Goal: Task Accomplishment & Management: Complete application form

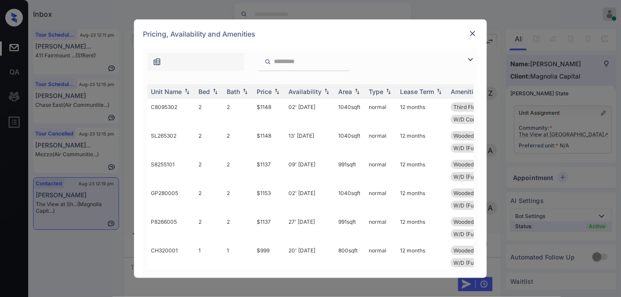
scroll to position [605, 0]
click at [272, 89] on div "Price" at bounding box center [264, 92] width 15 height 8
click at [469, 62] on img at bounding box center [470, 59] width 11 height 11
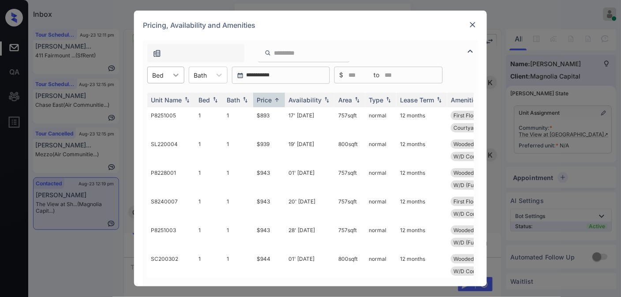
click at [170, 76] on div at bounding box center [176, 75] width 16 height 16
click at [169, 113] on div "2" at bounding box center [165, 113] width 37 height 16
click at [274, 115] on td "$1087" at bounding box center [269, 121] width 32 height 29
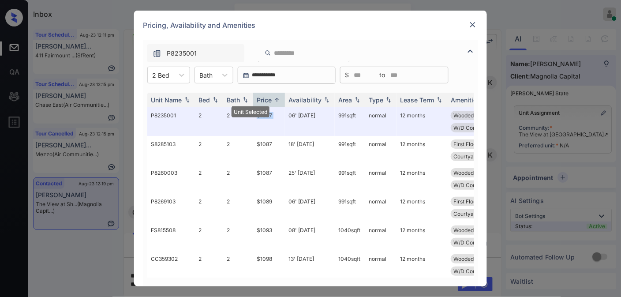
click at [472, 21] on img at bounding box center [473, 24] width 9 height 9
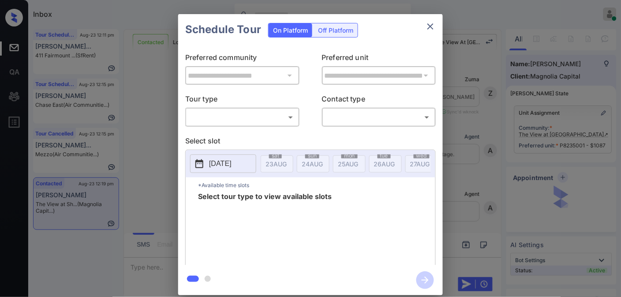
click at [237, 121] on body "Inbox Samantha Soliven Online Set yourself offline Set yourself on break Profil…" at bounding box center [310, 148] width 621 height 297
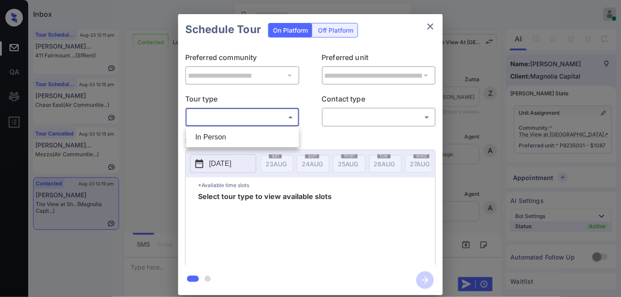
scroll to position [4074, 0]
click at [239, 133] on li "In Person" at bounding box center [242, 137] width 109 height 16
type input "********"
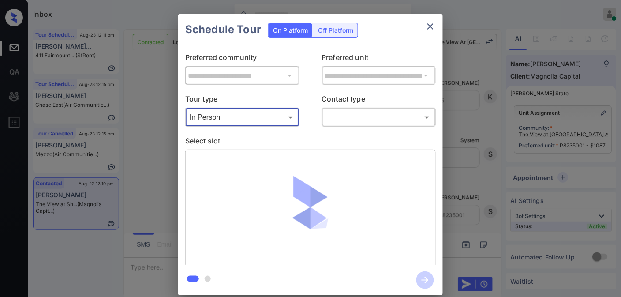
click at [345, 110] on body "Inbox Samantha Soliven Online Set yourself offline Set yourself on break Profil…" at bounding box center [310, 148] width 621 height 297
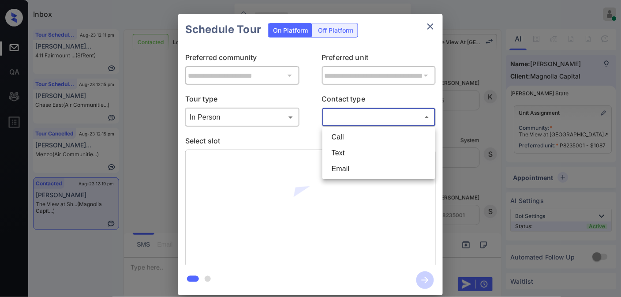
click at [350, 151] on li "Text" at bounding box center [379, 153] width 109 height 16
type input "****"
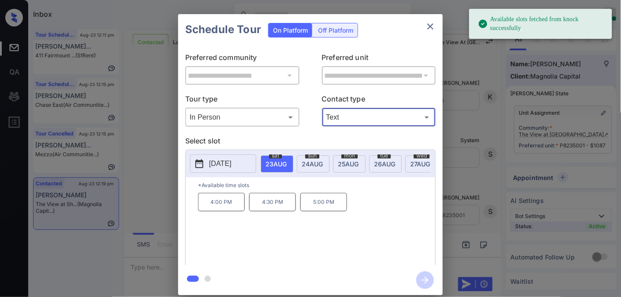
click at [230, 167] on p "2025-08-23" at bounding box center [220, 163] width 23 height 11
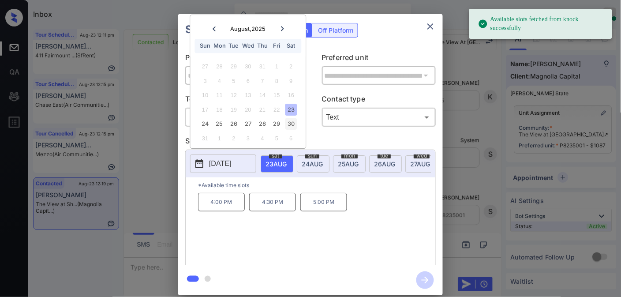
click at [294, 120] on div "30" at bounding box center [291, 124] width 12 height 12
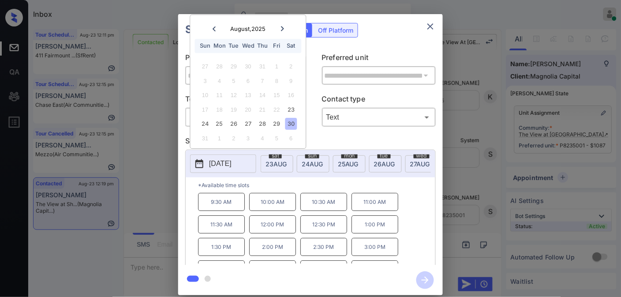
scroll to position [15, 0]
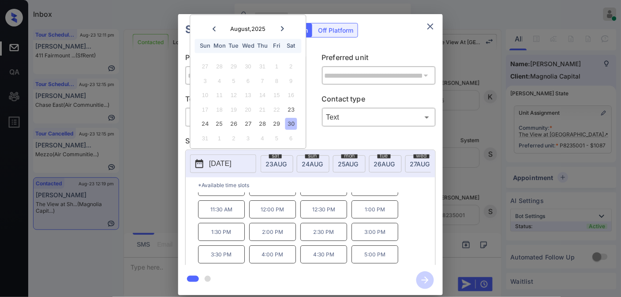
click at [283, 259] on p "4:00 PM" at bounding box center [272, 254] width 47 height 18
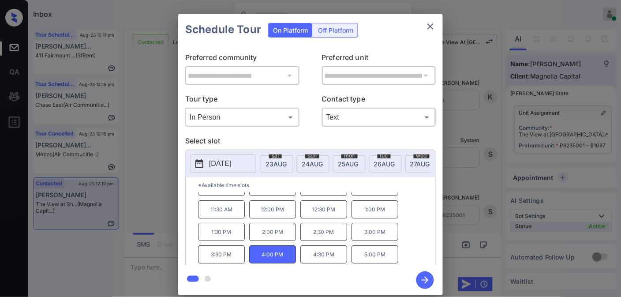
click at [423, 279] on icon "button" at bounding box center [425, 280] width 18 height 18
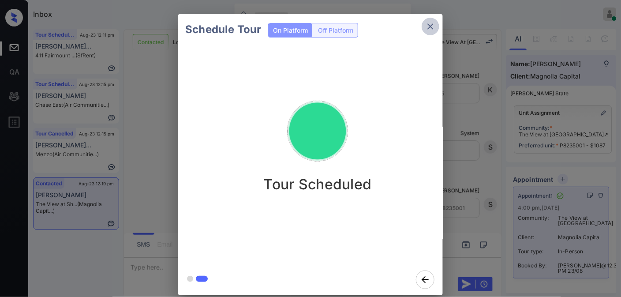
click at [427, 21] on icon "close" at bounding box center [430, 26] width 11 height 11
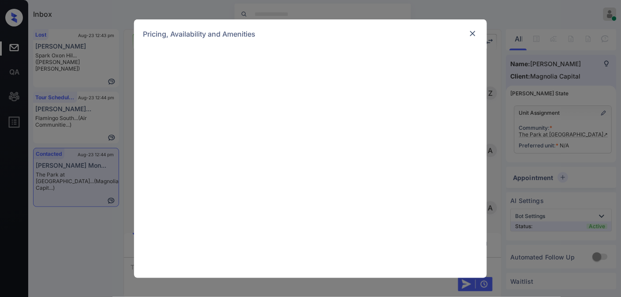
scroll to position [280, 0]
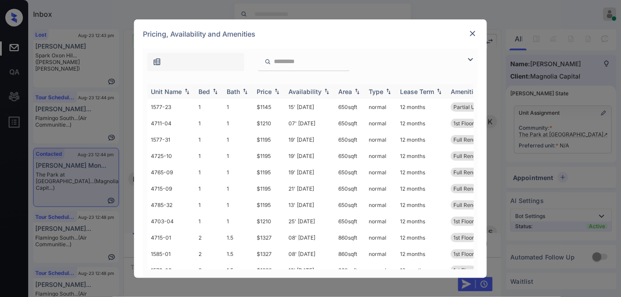
click at [272, 96] on th "Price" at bounding box center [269, 91] width 32 height 15
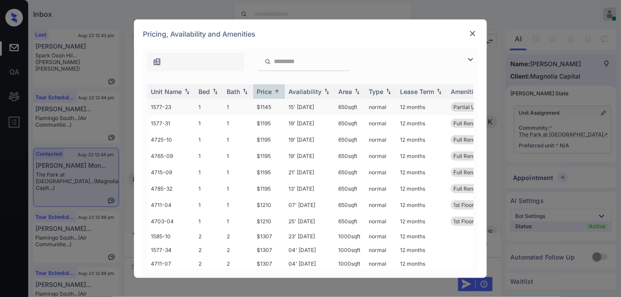
click at [274, 101] on td "$1145" at bounding box center [269, 107] width 32 height 16
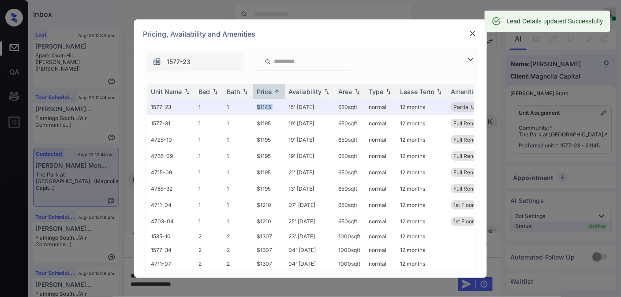
click at [476, 32] on img at bounding box center [473, 33] width 9 height 9
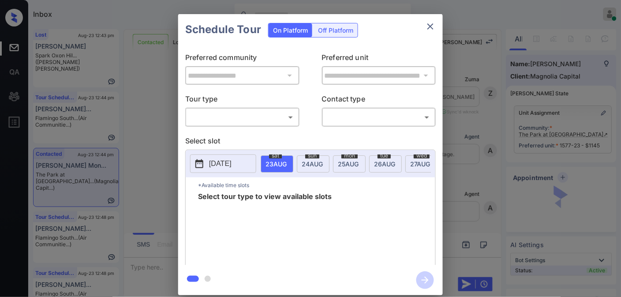
scroll to position [280, 0]
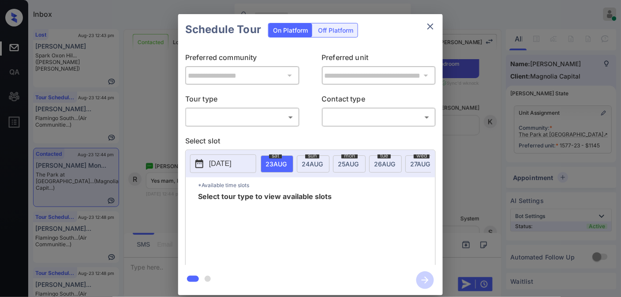
click at [260, 122] on body "Inbox [PERSON_NAME] Online Set yourself offline Set yourself on break Profile S…" at bounding box center [310, 148] width 621 height 297
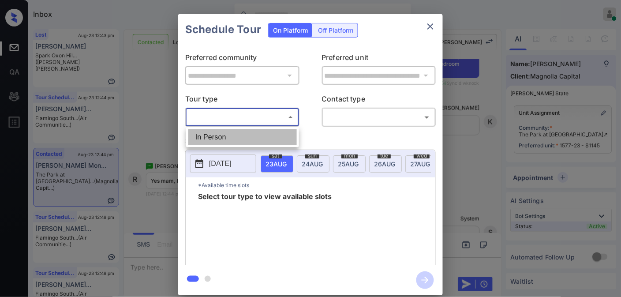
click at [265, 140] on li "In Person" at bounding box center [242, 137] width 109 height 16
type input "********"
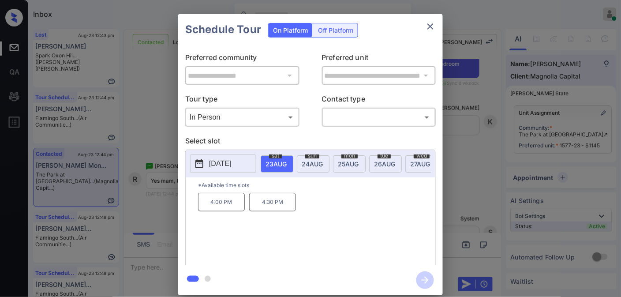
click at [224, 169] on p "[DATE]" at bounding box center [220, 163] width 23 height 11
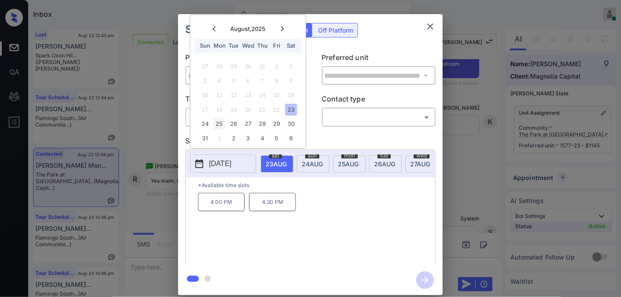
click at [218, 126] on div "25" at bounding box center [220, 124] width 12 height 12
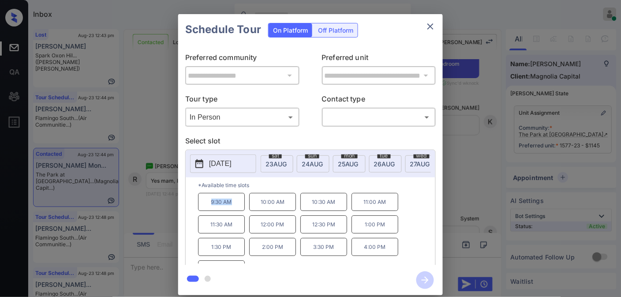
drag, startPoint x: 236, startPoint y: 209, endPoint x: 205, endPoint y: 209, distance: 30.4
click at [205, 209] on p "9:30 AM" at bounding box center [221, 202] width 47 height 18
copy p "9:30 AM"
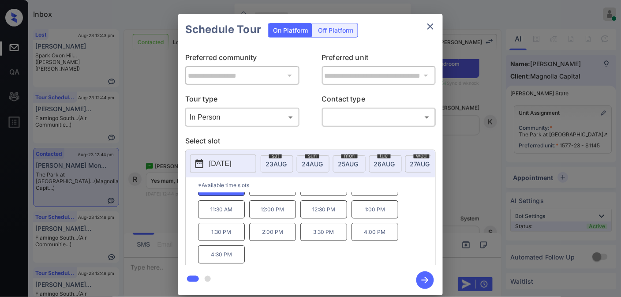
click at [431, 28] on icon "close" at bounding box center [430, 26] width 11 height 11
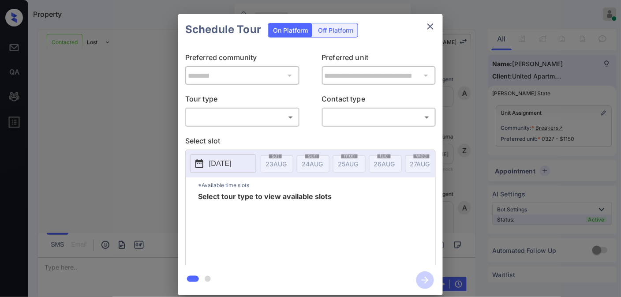
scroll to position [1925, 0]
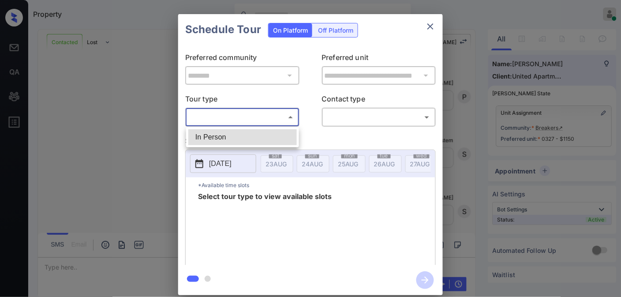
click at [222, 118] on body "Property [PERSON_NAME] Online Set yourself offline Set yourself on break Profil…" at bounding box center [310, 148] width 621 height 297
click at [226, 131] on ul "In Person" at bounding box center [242, 137] width 113 height 20
click at [232, 139] on li "In Person" at bounding box center [242, 137] width 109 height 16
type input "********"
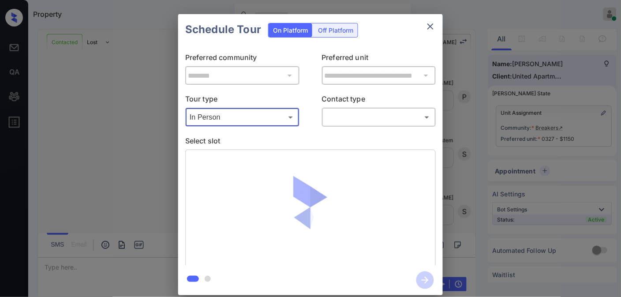
click at [359, 115] on body "Property Samantha Soliven Online Set yourself offline Set yourself on break Pro…" at bounding box center [310, 148] width 621 height 297
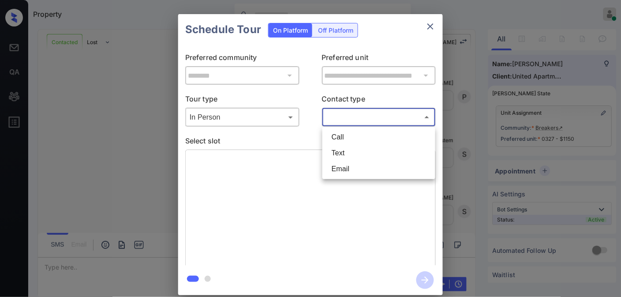
click at [358, 149] on li "Text" at bounding box center [379, 153] width 109 height 16
type input "****"
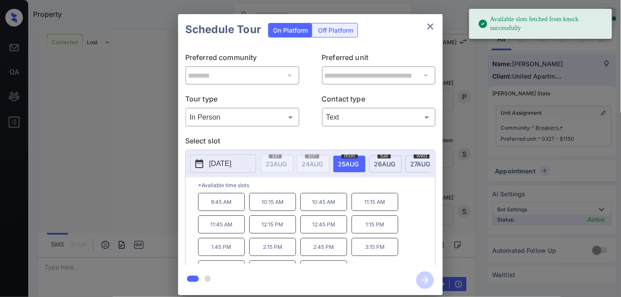
click at [221, 162] on p "[DATE]" at bounding box center [220, 163] width 23 height 11
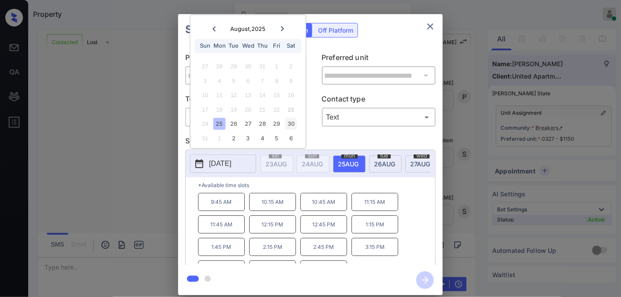
click at [294, 124] on div "30" at bounding box center [291, 124] width 12 height 12
click at [333, 246] on p "3:00 PM" at bounding box center [323, 247] width 47 height 18
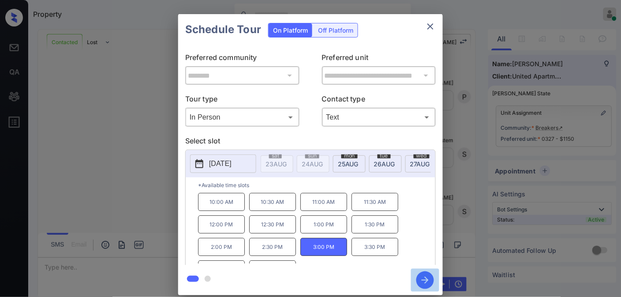
click at [422, 284] on icon "button" at bounding box center [425, 280] width 18 height 18
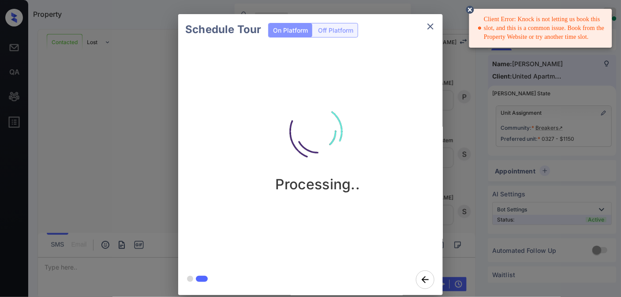
click at [424, 20] on button "close" at bounding box center [431, 27] width 18 height 18
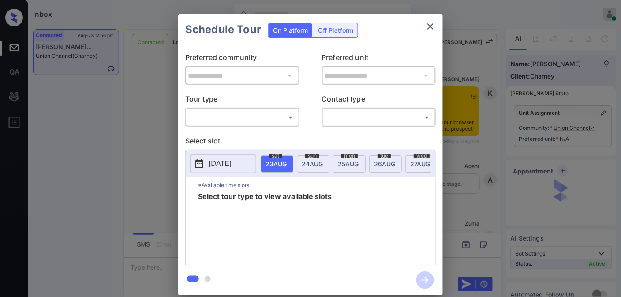
scroll to position [1767, 0]
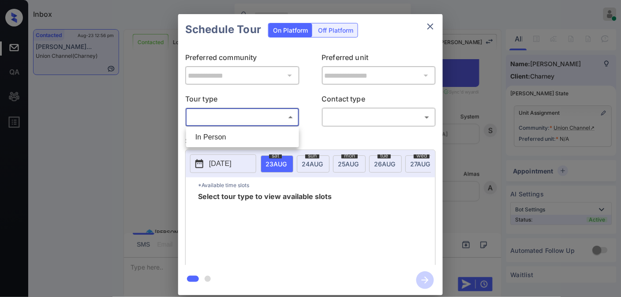
click at [277, 118] on body "Inbox Samantha Soliven Online Set yourself offline Set yourself on break Profil…" at bounding box center [310, 148] width 621 height 297
click at [249, 132] on li "In Person" at bounding box center [242, 137] width 109 height 16
type input "********"
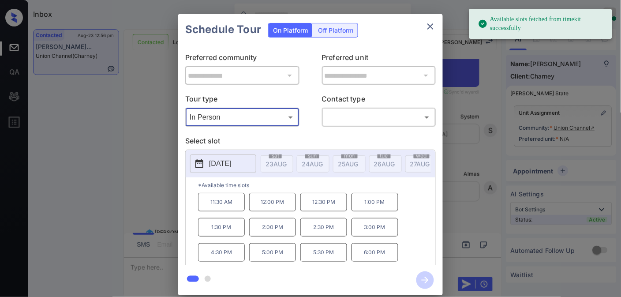
click at [226, 162] on p "2025-08-28" at bounding box center [220, 163] width 23 height 11
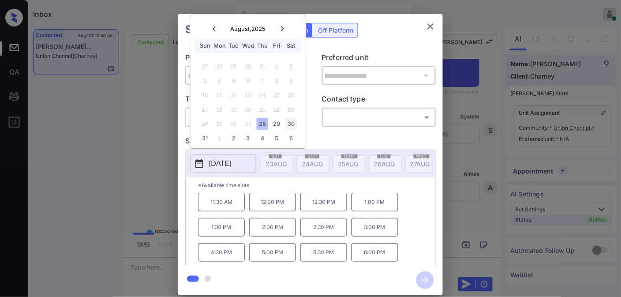
click at [293, 124] on div "30" at bounding box center [291, 124] width 12 height 12
click at [428, 24] on icon "close" at bounding box center [430, 26] width 11 height 11
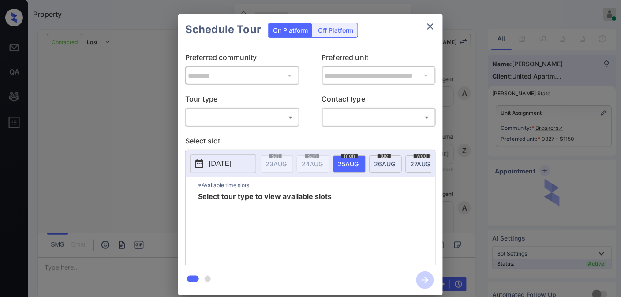
scroll to position [529, 0]
click at [338, 32] on div "Off Platform" at bounding box center [336, 30] width 44 height 14
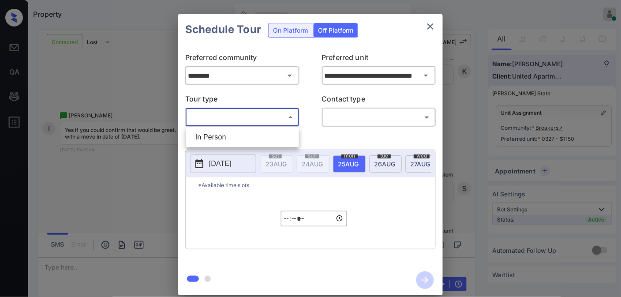
click at [274, 113] on body "Property [PERSON_NAME] Online Set yourself offline Set yourself on break Profil…" at bounding box center [310, 148] width 621 height 297
click at [258, 139] on li "In Person" at bounding box center [242, 137] width 109 height 16
type input "********"
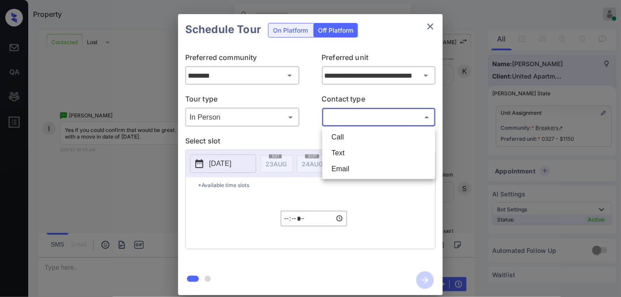
click at [360, 120] on body "Property [PERSON_NAME] Online Set yourself offline Set yourself on break Profil…" at bounding box center [310, 148] width 621 height 297
click at [356, 147] on li "Text" at bounding box center [379, 153] width 109 height 16
type input "****"
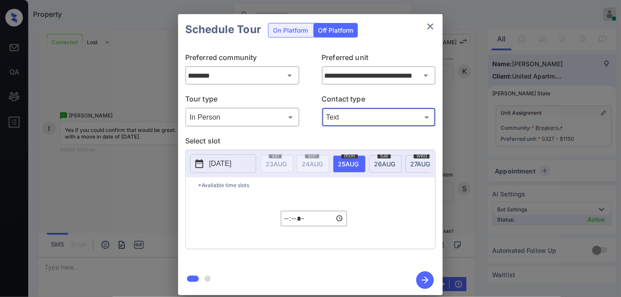
click at [232, 166] on p "[DATE]" at bounding box center [220, 163] width 23 height 11
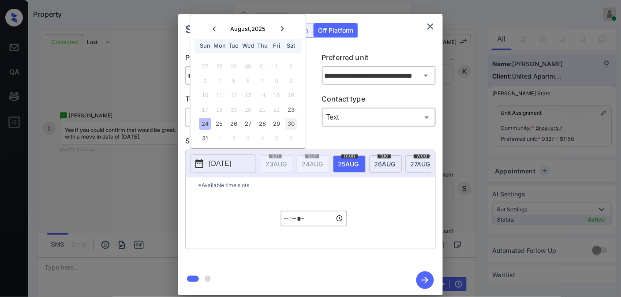
click at [293, 125] on div "30" at bounding box center [291, 124] width 12 height 12
click at [286, 220] on input "*****" at bounding box center [314, 218] width 66 height 15
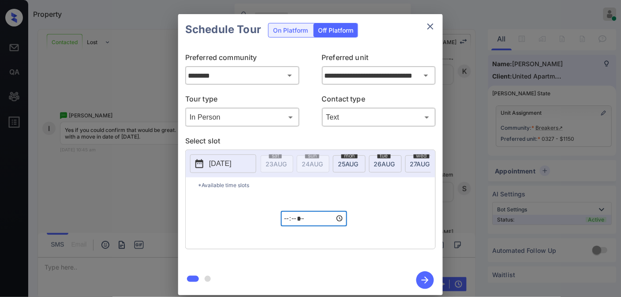
type input "*****"
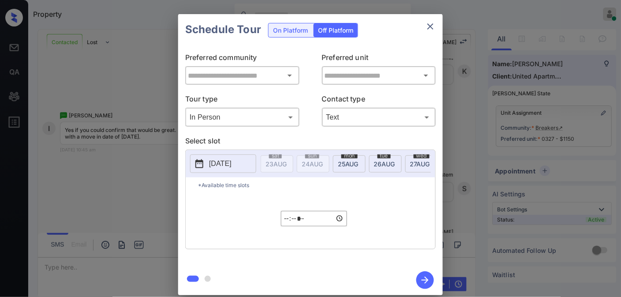
type input "********"
type input "**********"
type input "********"
type input "**********"
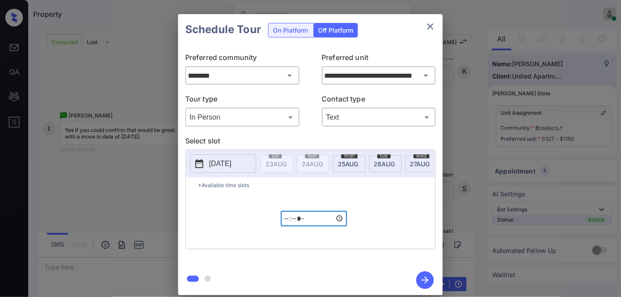
click at [429, 30] on icon "close" at bounding box center [430, 26] width 11 height 11
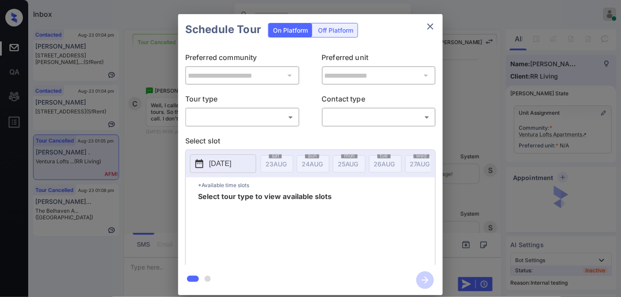
scroll to position [6, 0]
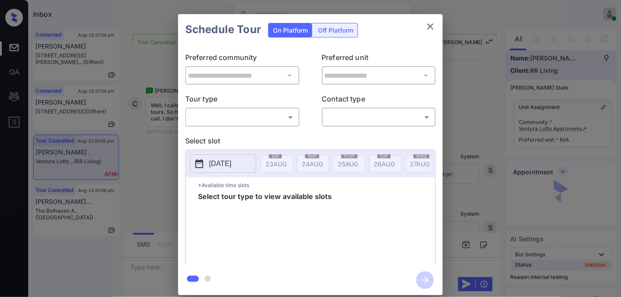
click at [283, 124] on body "Inbox [PERSON_NAME] Online Set yourself offline Set yourself on break Profile S…" at bounding box center [310, 148] width 621 height 297
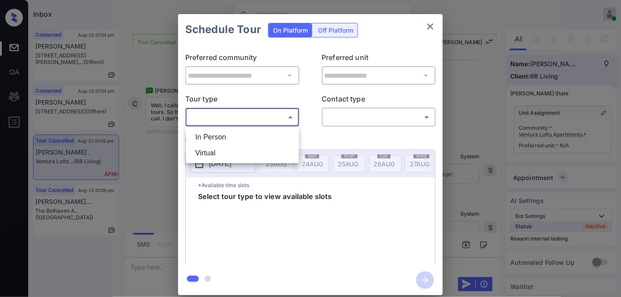
click at [430, 23] on div at bounding box center [310, 148] width 621 height 297
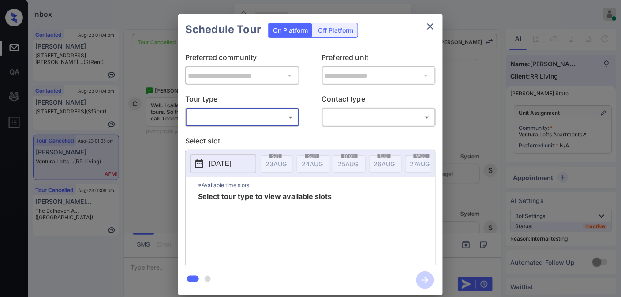
click at [430, 30] on icon "close" at bounding box center [430, 26] width 11 height 11
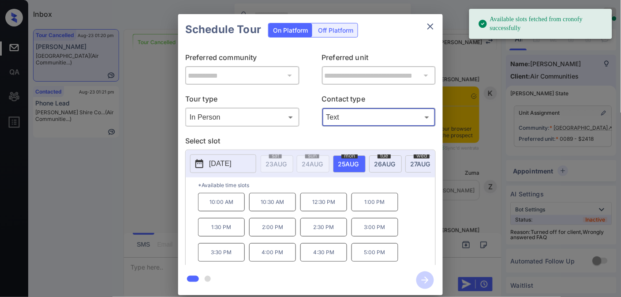
click at [232, 165] on p "[DATE]" at bounding box center [220, 163] width 23 height 11
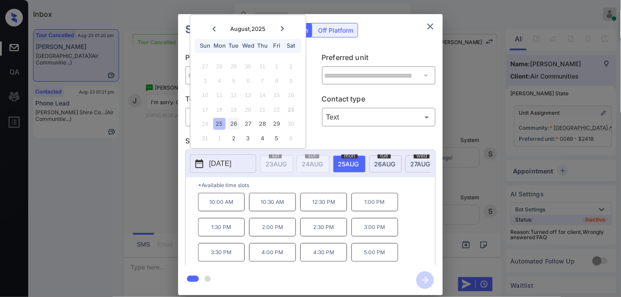
drag, startPoint x: 235, startPoint y: 120, endPoint x: 240, endPoint y: 129, distance: 9.7
click at [234, 120] on div "26" at bounding box center [234, 124] width 12 height 12
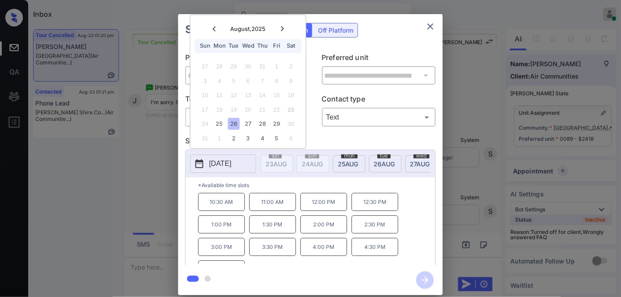
scroll to position [15, 0]
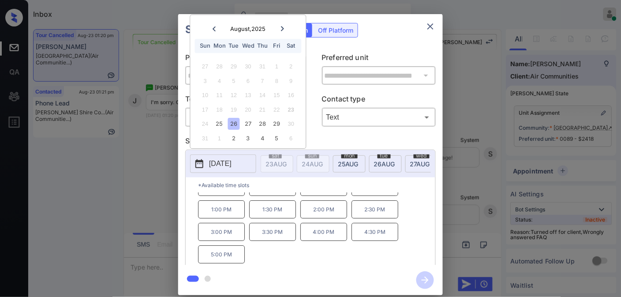
click at [223, 255] on p "5:00 PM" at bounding box center [221, 254] width 47 height 18
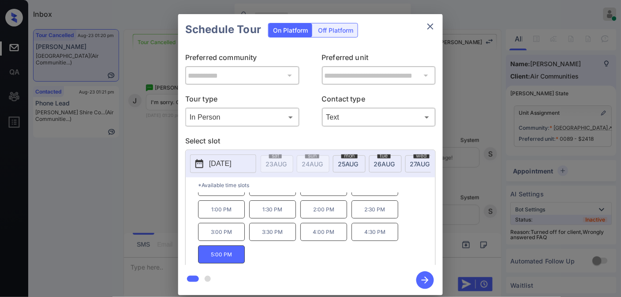
click at [418, 279] on icon "button" at bounding box center [425, 280] width 18 height 18
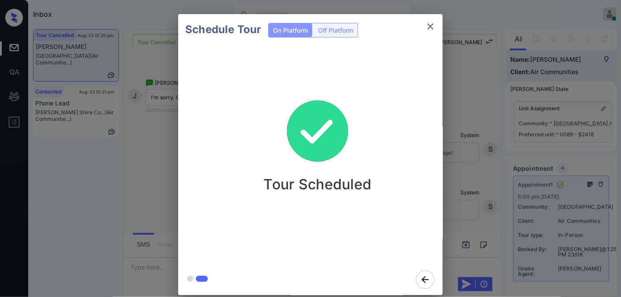
click at [435, 29] on icon "close" at bounding box center [430, 26] width 11 height 11
